Goal: Task Accomplishment & Management: Manage account settings

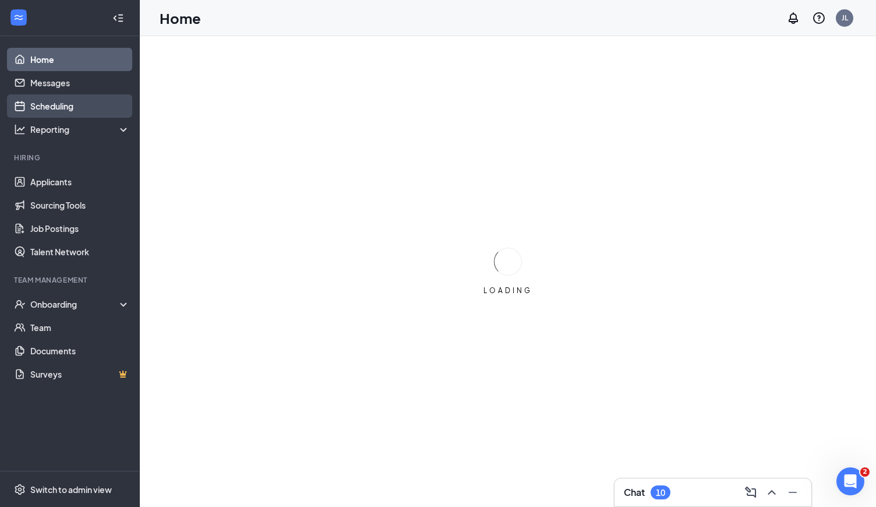
click at [75, 107] on link "Scheduling" at bounding box center [80, 105] width 100 height 23
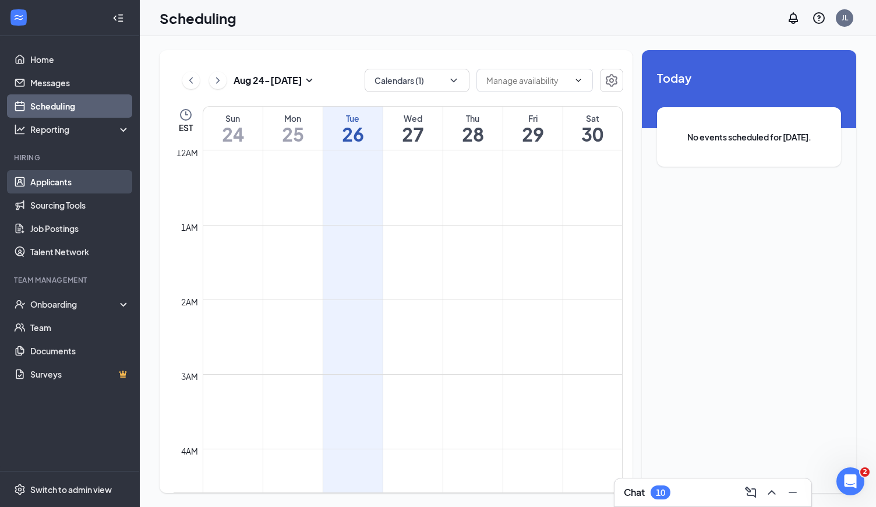
click at [37, 190] on link "Applicants" at bounding box center [80, 181] width 100 height 23
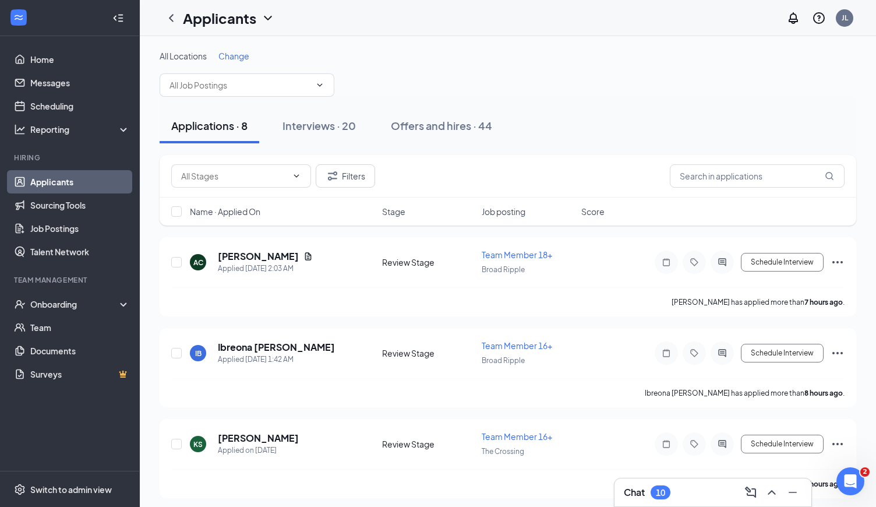
click at [244, 56] on span "Change" at bounding box center [233, 56] width 31 height 10
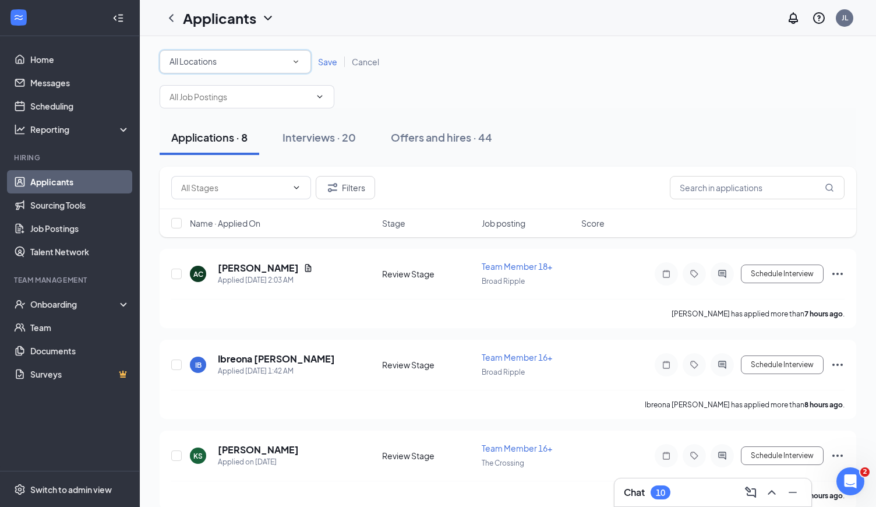
click at [258, 65] on div "All Locations" at bounding box center [235, 62] width 132 height 14
click at [241, 144] on div "The Crossing" at bounding box center [235, 150] width 133 height 14
click at [331, 59] on span "Save" at bounding box center [327, 61] width 19 height 10
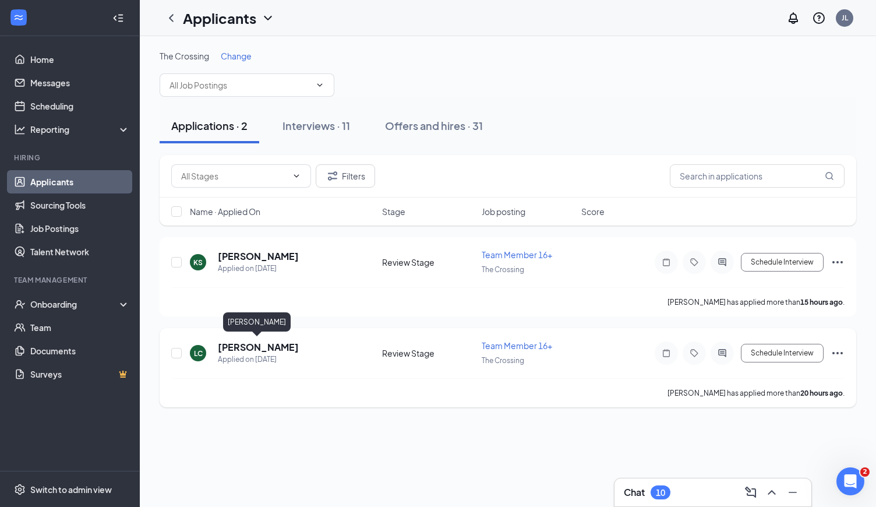
click at [258, 347] on h5 "[PERSON_NAME]" at bounding box center [258, 347] width 81 height 13
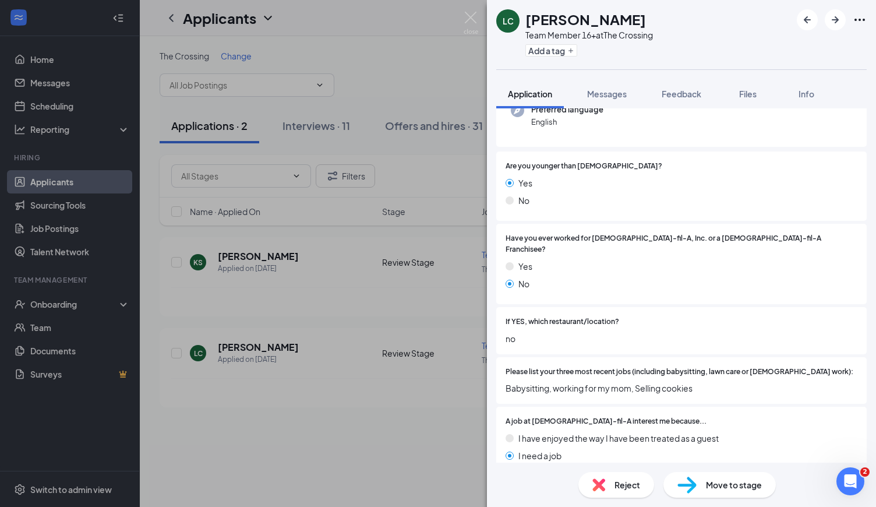
scroll to position [136, 0]
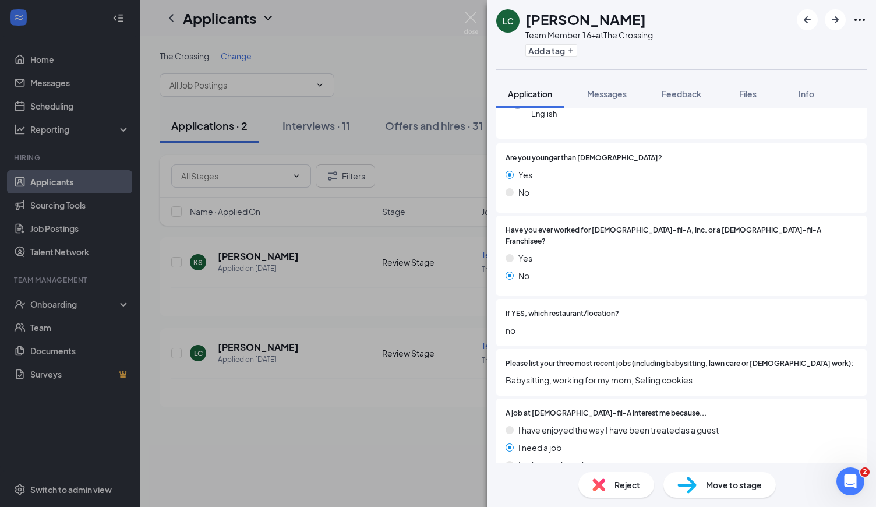
click at [634, 485] on span "Reject" at bounding box center [627, 484] width 26 height 13
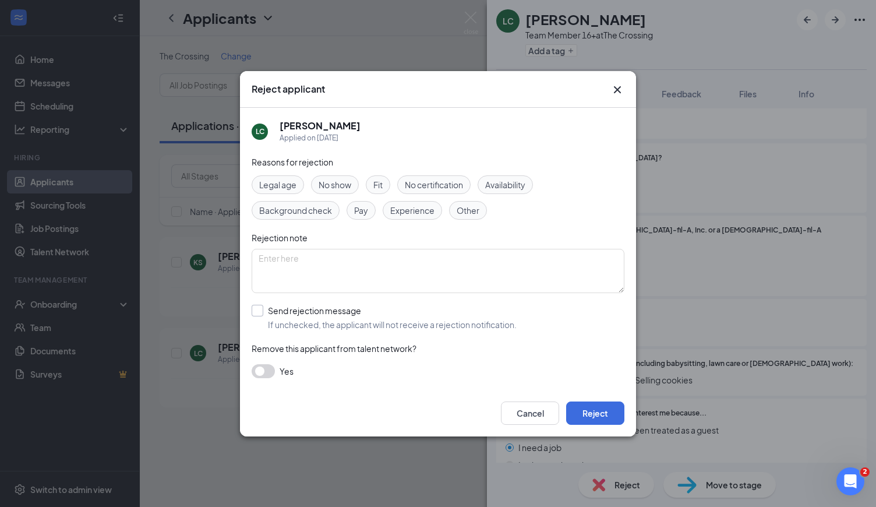
click at [261, 310] on input "Send rejection message If unchecked, the applicant will not receive a rejection…" at bounding box center [384, 318] width 265 height 26
checkbox input "true"
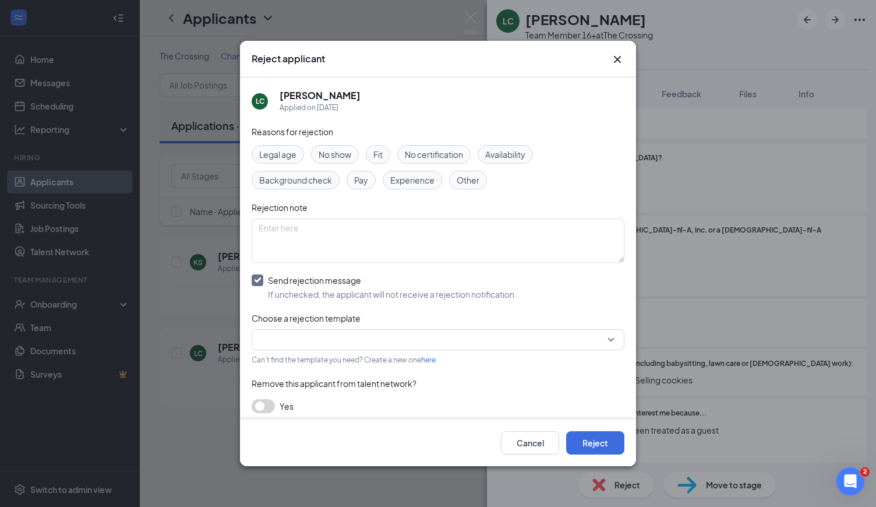
click at [280, 347] on input "search" at bounding box center [434, 340] width 351 height 20
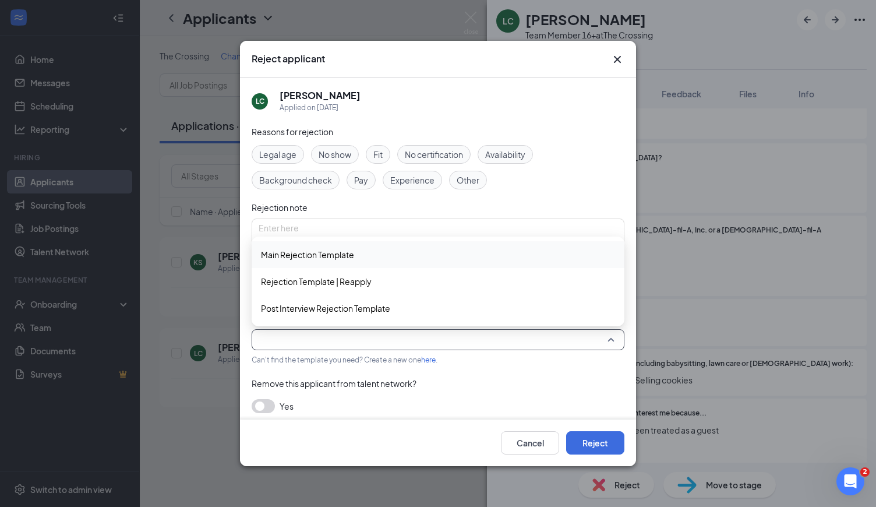
click at [309, 245] on div "Main Rejection Template" at bounding box center [438, 254] width 373 height 27
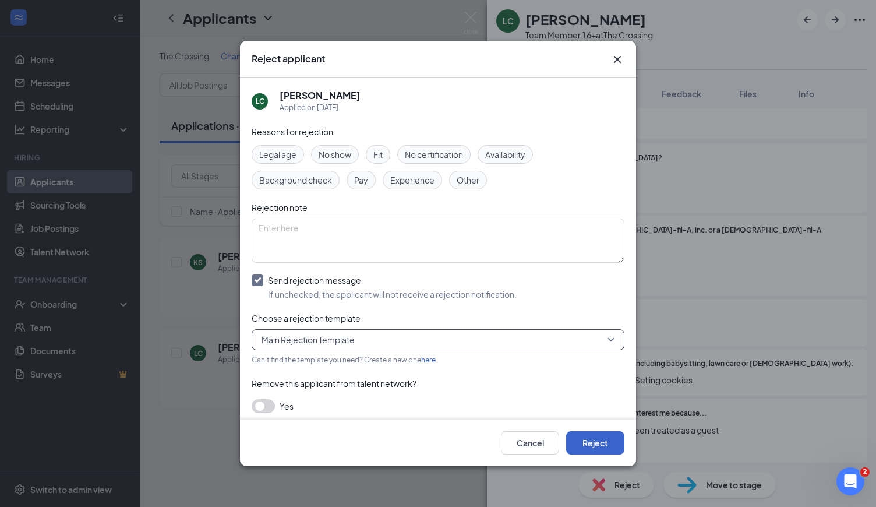
click at [586, 443] on button "Reject" at bounding box center [595, 442] width 58 height 23
